Goal: Check status: Check status

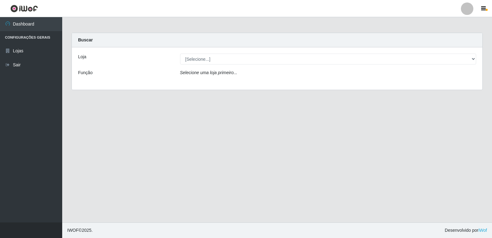
click at [472, 68] on div "Loja [Selecione...] [PERSON_NAME] - [GEOGRAPHIC_DATA] Mirim Função Selecione um…" at bounding box center [277, 68] width 411 height 42
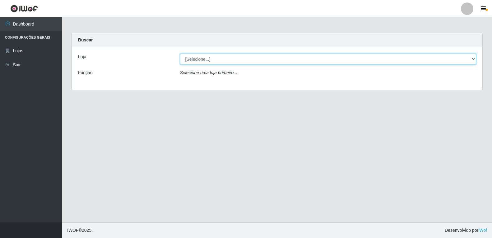
click at [473, 59] on select "[Selecione...] Queiroz Atacadão - Ceará Mirim" at bounding box center [328, 59] width 297 height 11
select select "465"
click at [180, 54] on select "[Selecione...] Queiroz Atacadão - Ceará Mirim" at bounding box center [328, 59] width 297 height 11
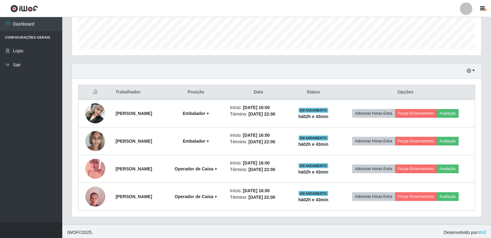
scroll to position [176, 0]
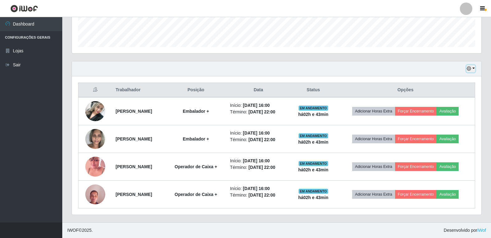
click at [473, 67] on button "button" at bounding box center [470, 68] width 9 height 7
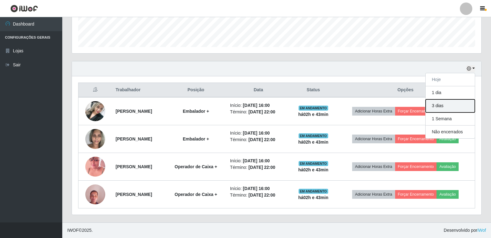
click at [458, 105] on button "3 dias" at bounding box center [450, 105] width 49 height 13
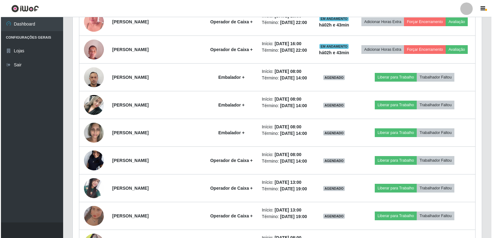
scroll to position [331, 0]
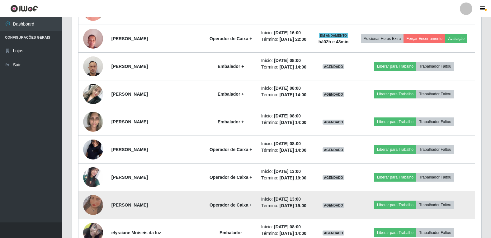
click at [102, 204] on img at bounding box center [93, 205] width 20 height 44
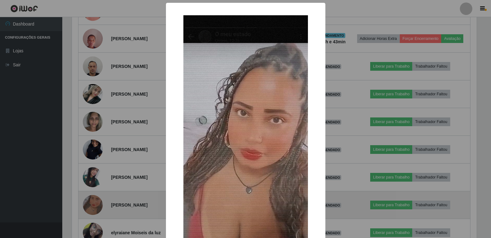
scroll to position [129, 406]
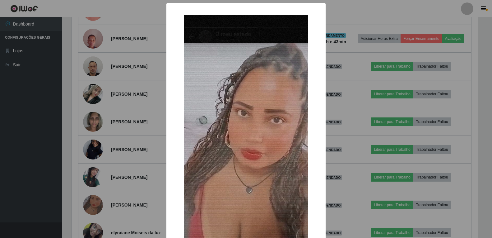
click at [88, 205] on div "× OK Cancel" at bounding box center [246, 119] width 492 height 238
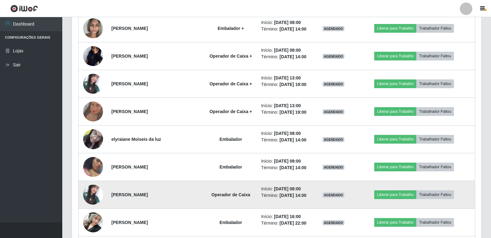
scroll to position [456, 0]
